Goal: Information Seeking & Learning: Learn about a topic

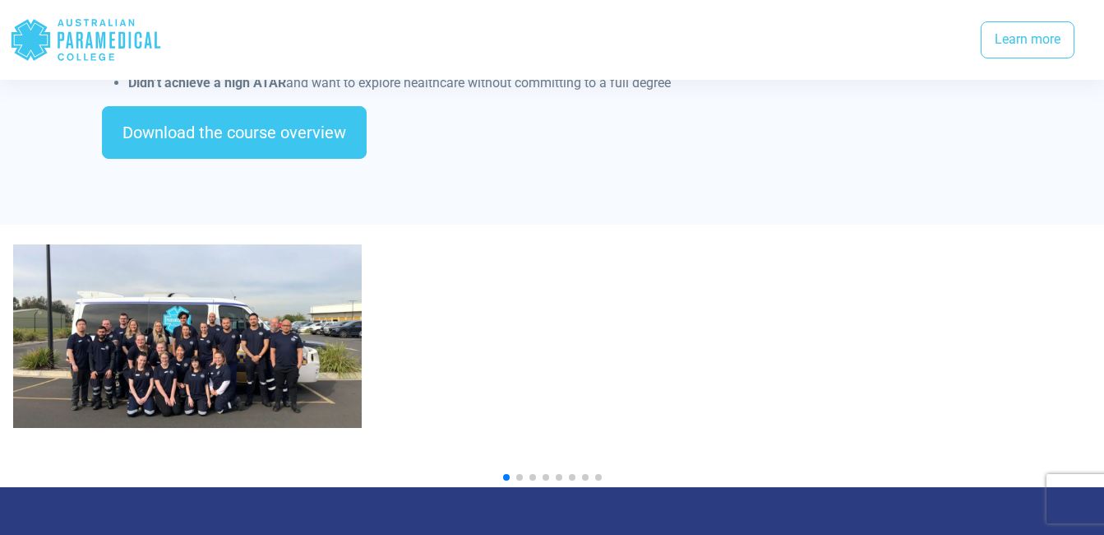
scroll to position [1692, 0]
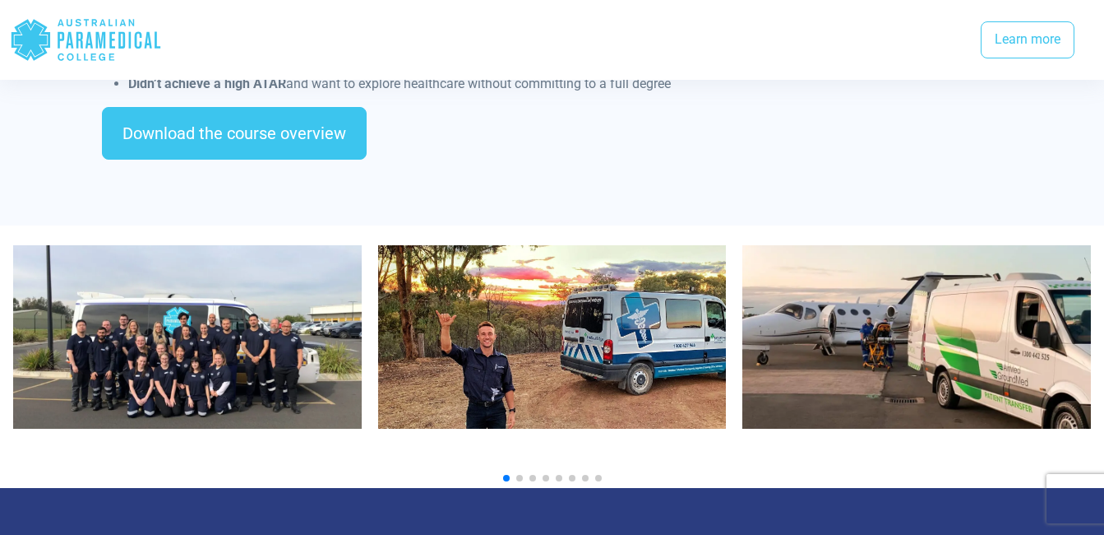
click at [520, 475] on span "Go to slide 2" at bounding box center [519, 478] width 7 height 7
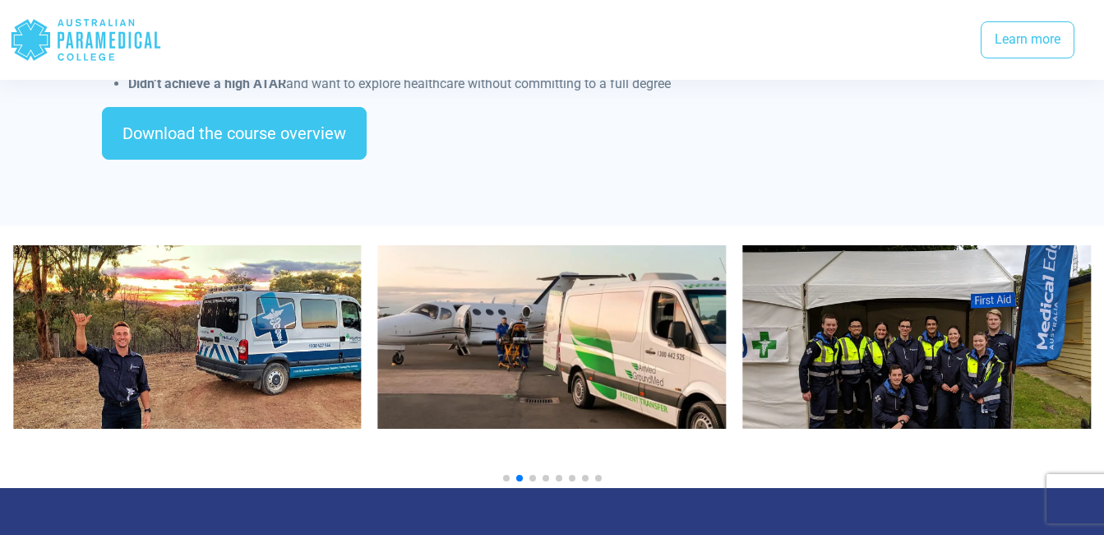
click at [535, 475] on span "Go to slide 3" at bounding box center [533, 478] width 7 height 7
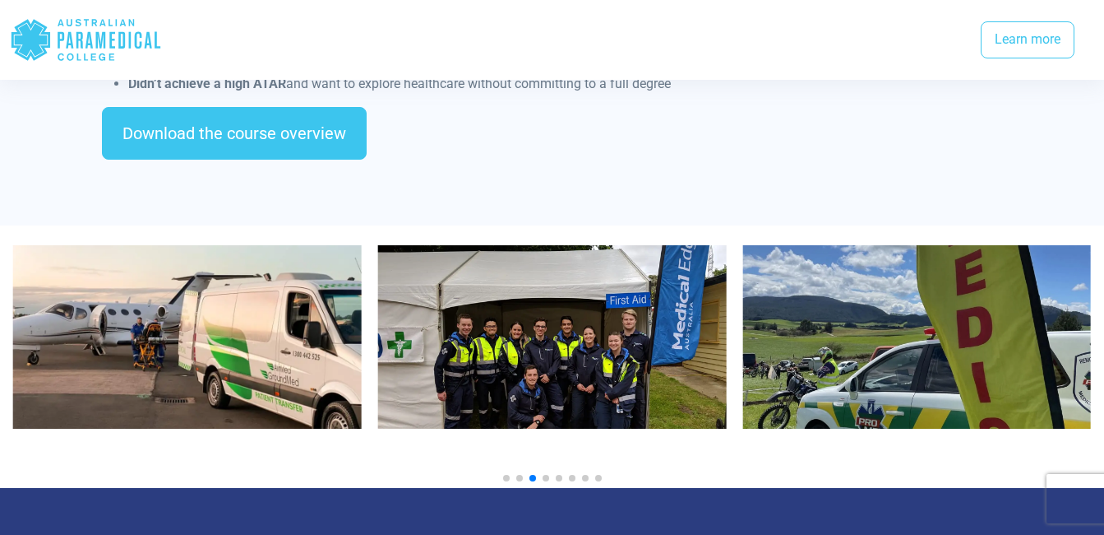
click at [545, 475] on span "Go to slide 4" at bounding box center [546, 478] width 7 height 7
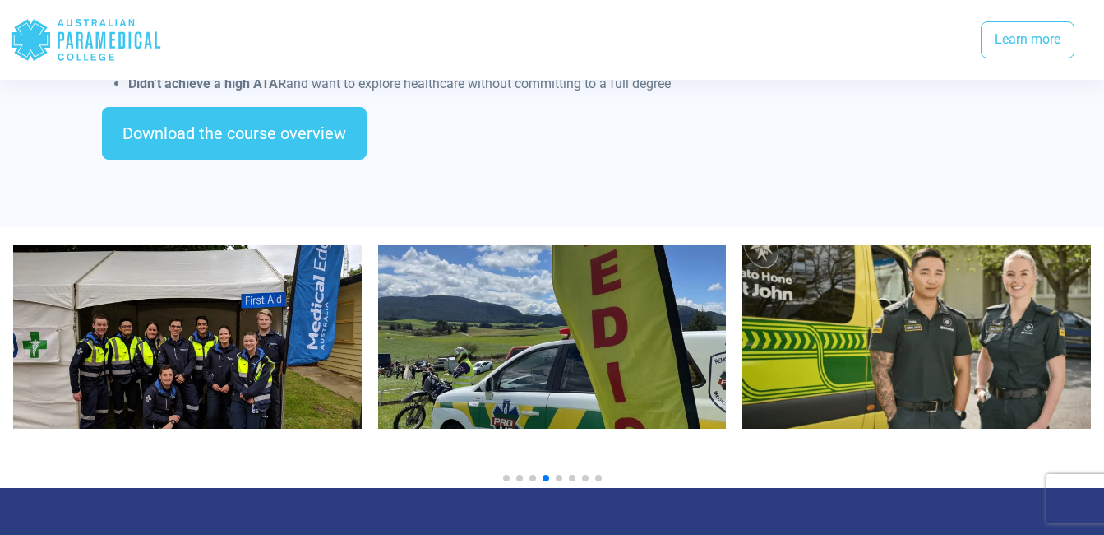
click at [559, 475] on span "Go to slide 5" at bounding box center [559, 478] width 7 height 7
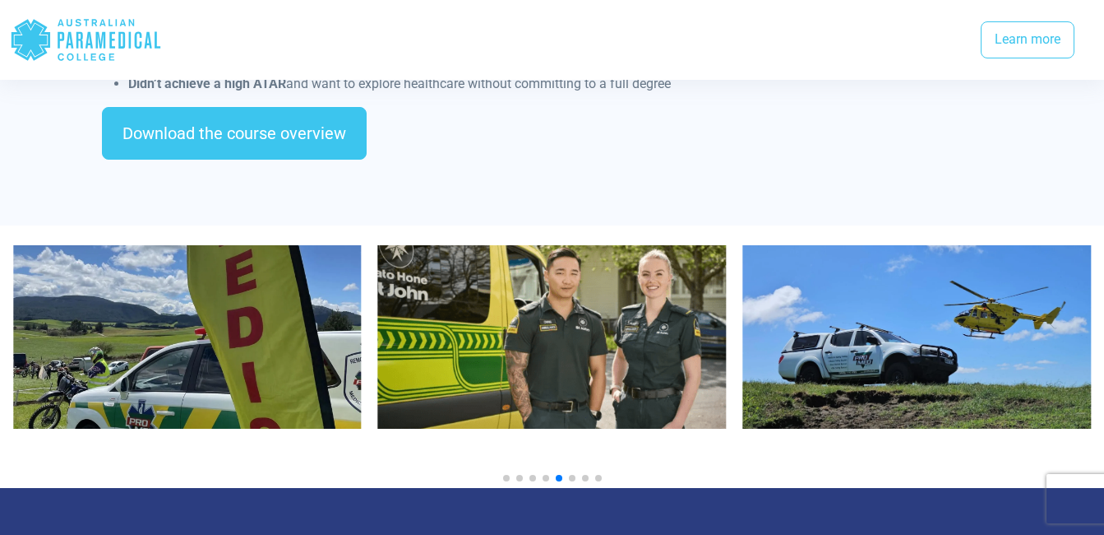
click at [570, 475] on span "Go to slide 6" at bounding box center [572, 478] width 7 height 7
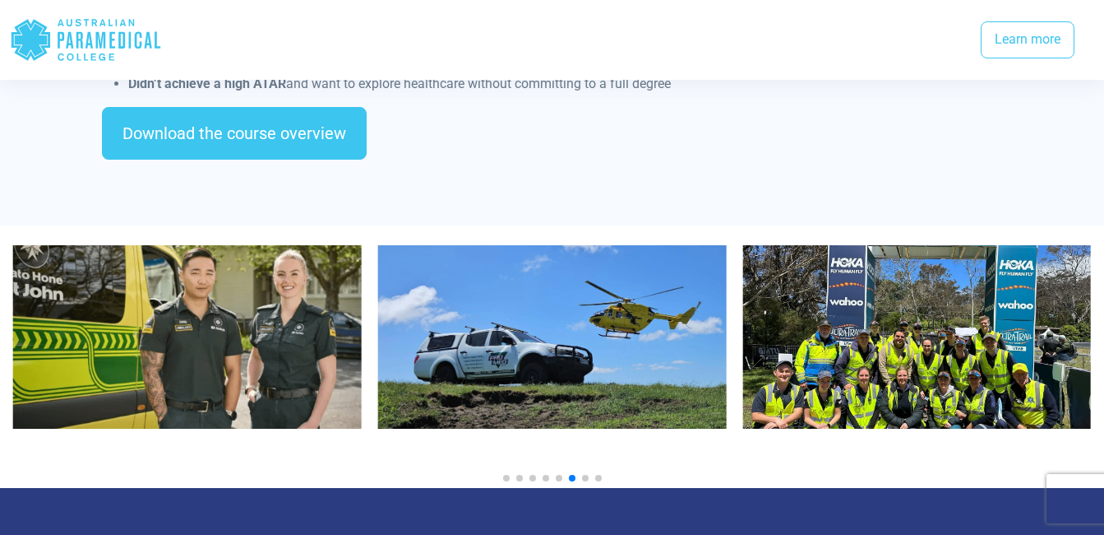
click at [586, 475] on span "Go to slide 7" at bounding box center [585, 478] width 7 height 7
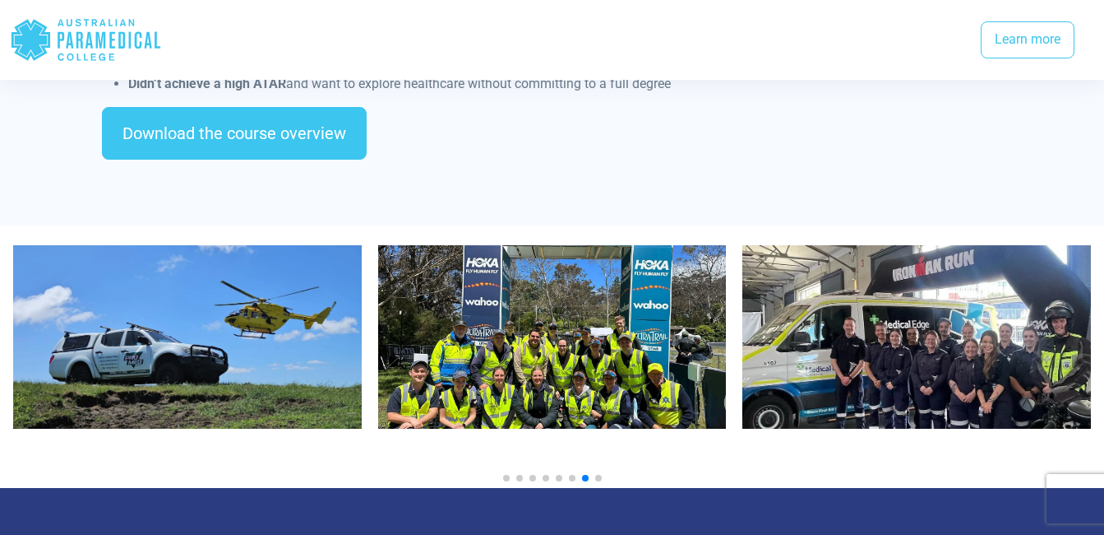
click at [599, 475] on span "Go to slide 8" at bounding box center [598, 478] width 7 height 7
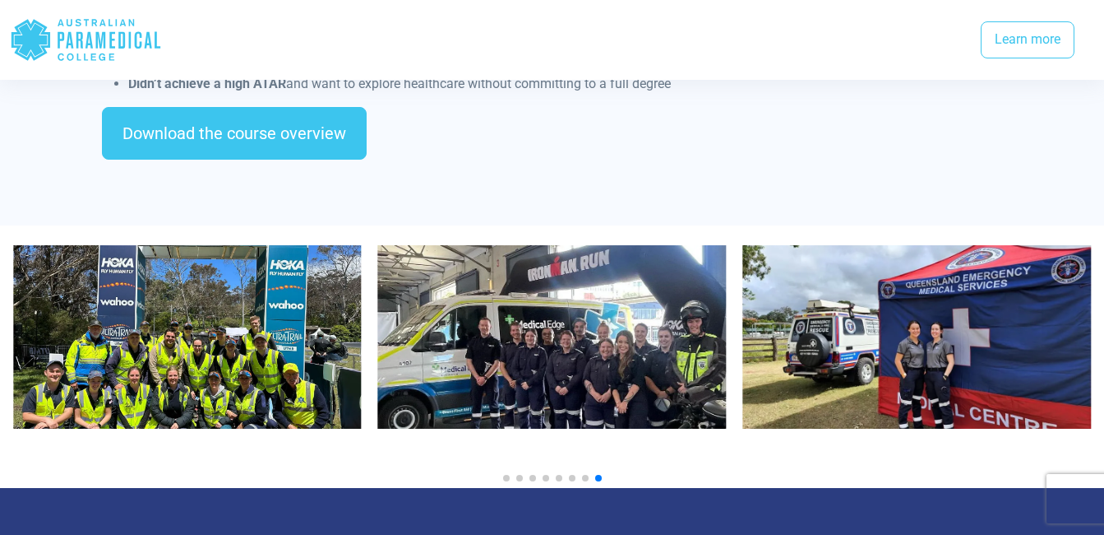
click at [504, 475] on span "Go to slide 1" at bounding box center [506, 478] width 7 height 7
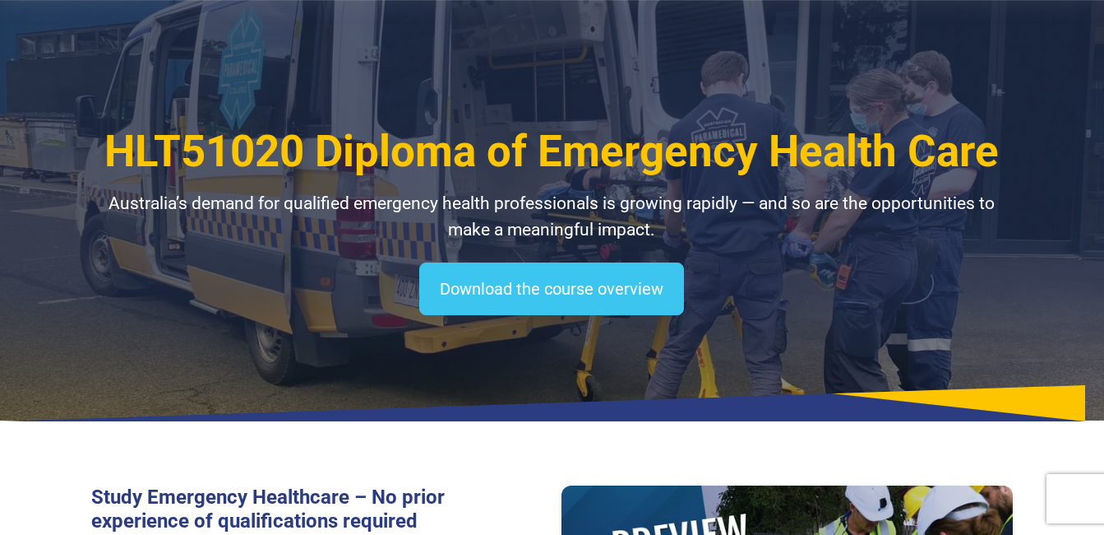
scroll to position [0, 0]
